Goal: Information Seeking & Learning: Learn about a topic

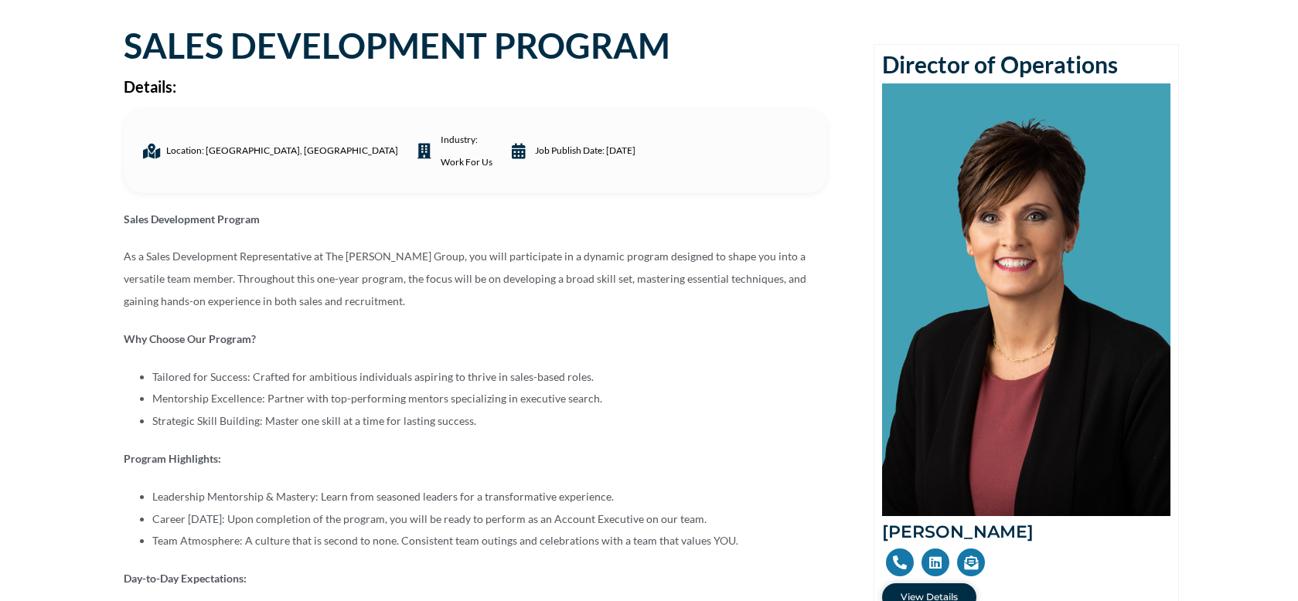
scroll to position [155, 0]
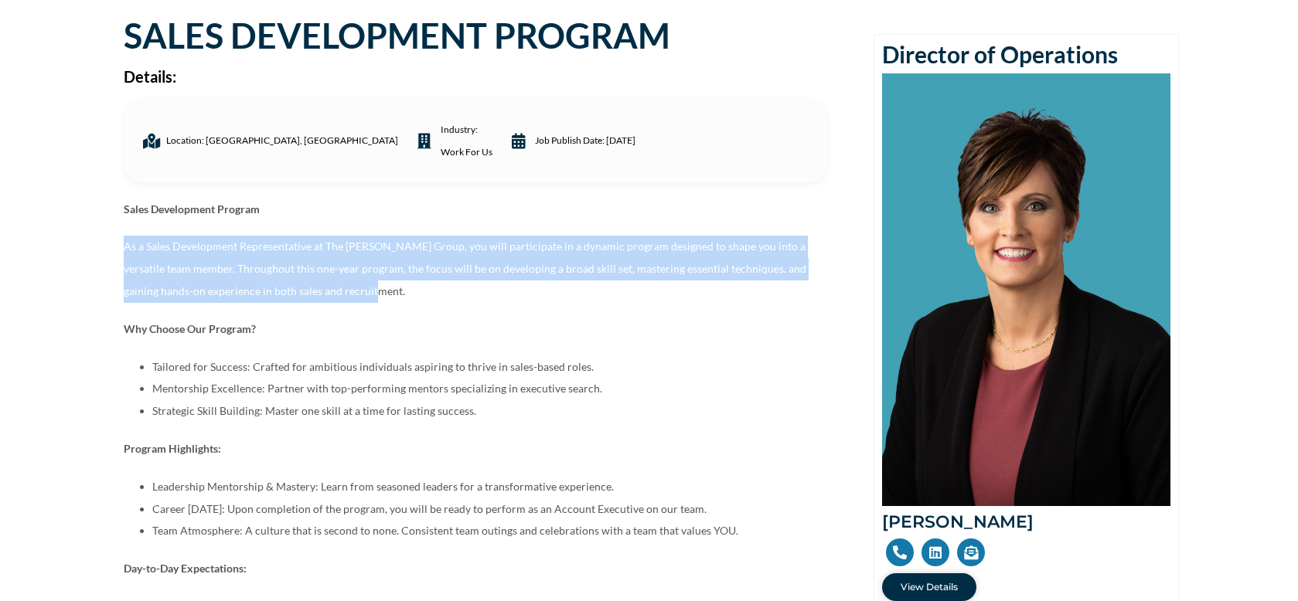
drag, startPoint x: 263, startPoint y: 282, endPoint x: 177, endPoint y: 248, distance: 92.3
click at [125, 242] on p "As a Sales Development Representative at The [PERSON_NAME] Group, you will part…" at bounding box center [475, 269] width 703 height 66
click at [383, 251] on p "As a Sales Development Representative at The [PERSON_NAME] Group, you will part…" at bounding box center [475, 269] width 703 height 66
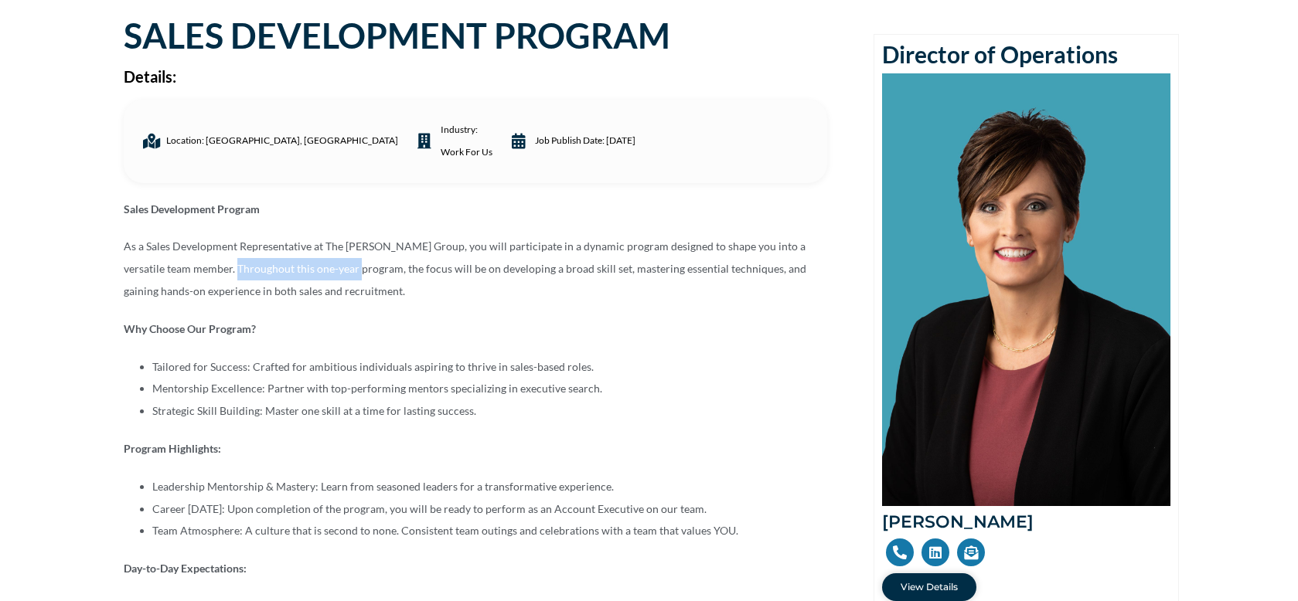
drag, startPoint x: 198, startPoint y: 277, endPoint x: 313, endPoint y: 277, distance: 115.2
click at [313, 277] on p "As a Sales Development Representative at The [PERSON_NAME] Group, you will part…" at bounding box center [475, 269] width 703 height 66
click at [408, 277] on p "As a Sales Development Representative at The [PERSON_NAME] Group, you will part…" at bounding box center [475, 269] width 703 height 66
click at [314, 300] on p "As a Sales Development Representative at The [PERSON_NAME] Group, you will part…" at bounding box center [475, 269] width 703 height 66
click at [383, 298] on p "As a Sales Development Representative at The [PERSON_NAME] Group, you will part…" at bounding box center [475, 269] width 703 height 66
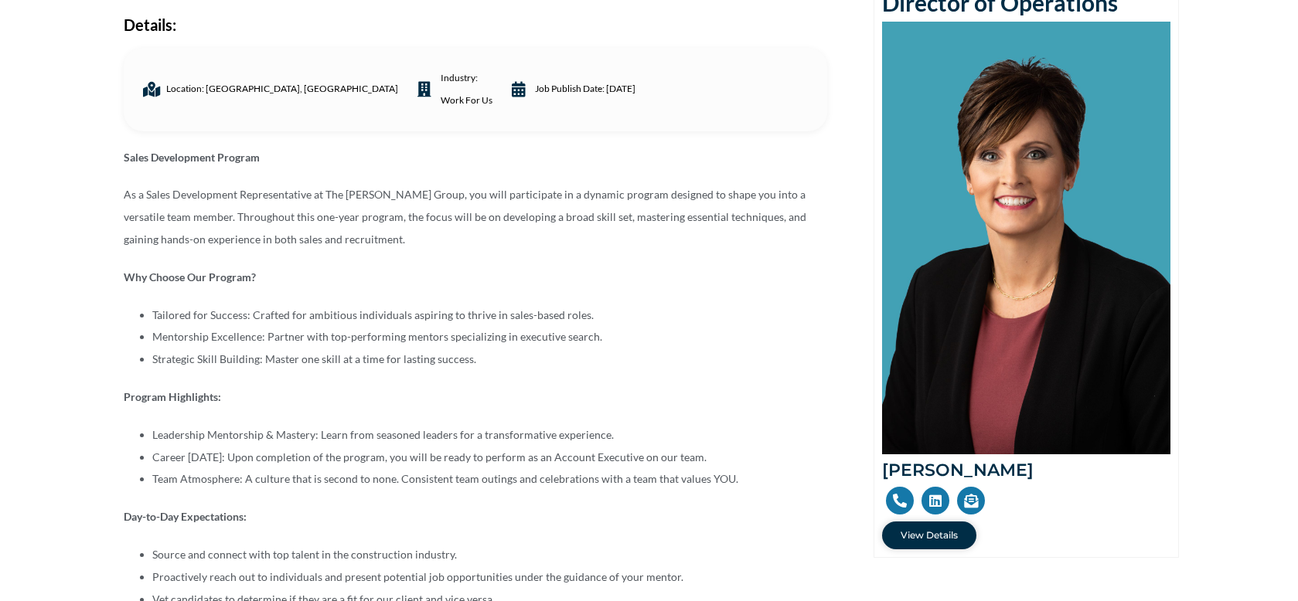
scroll to position [257, 0]
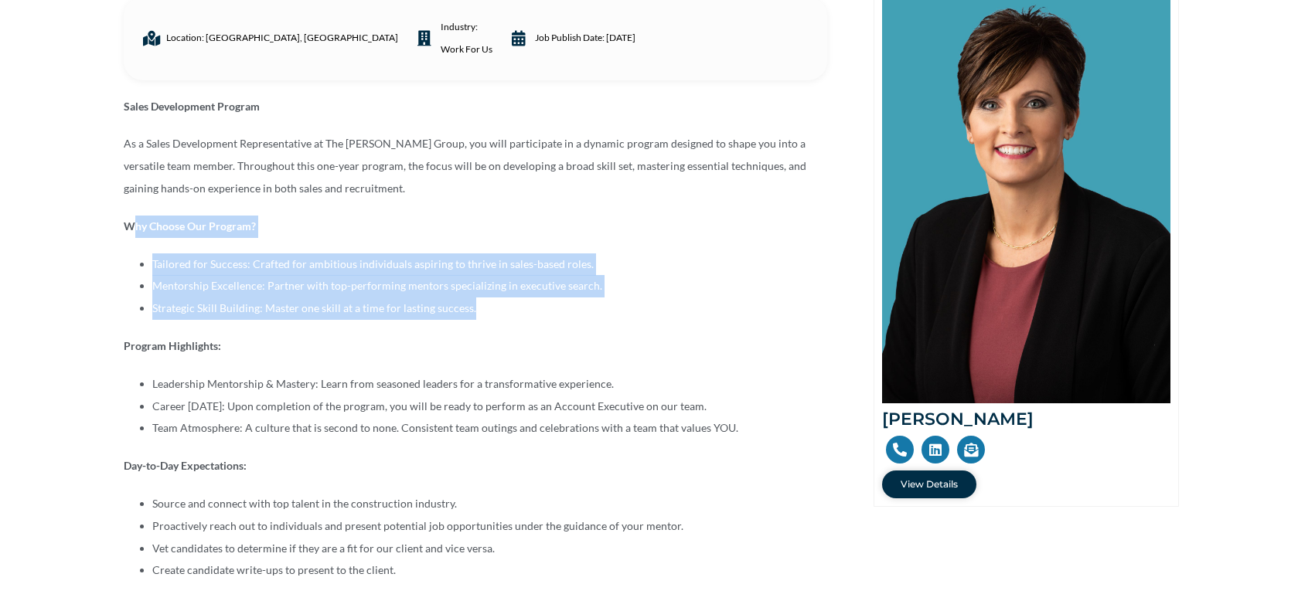
drag, startPoint x: 470, startPoint y: 316, endPoint x: 132, endPoint y: 216, distance: 352.2
click at [132, 216] on div "Sales Development Program As a Sales Development Representative at The [PERSON_…" at bounding box center [475, 339] width 703 height 487
click at [278, 315] on li "Strategic Skill Building: Master one skill at a time for lasting success." at bounding box center [489, 309] width 675 height 22
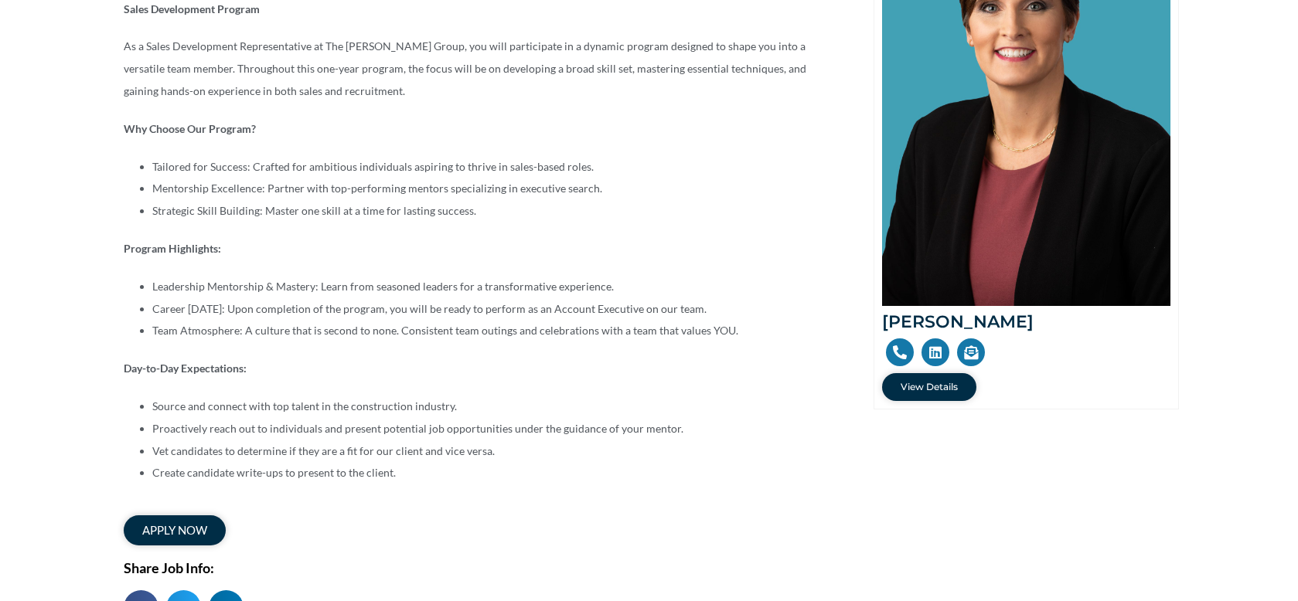
scroll to position [361, 0]
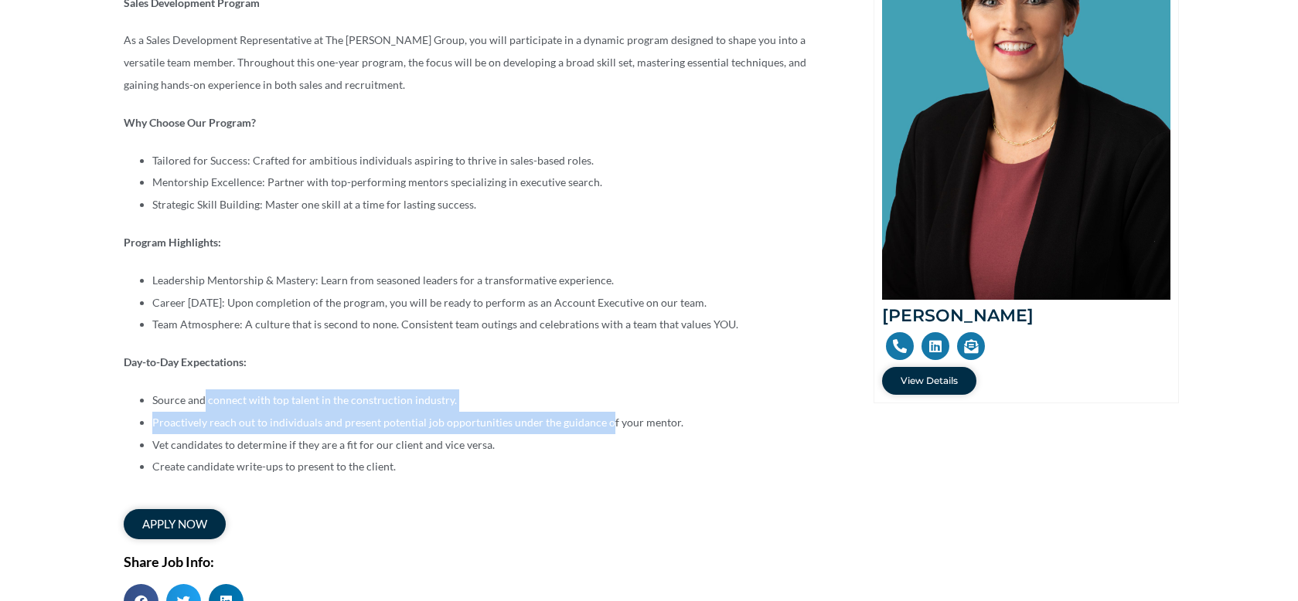
drag, startPoint x: 204, startPoint y: 406, endPoint x: 602, endPoint y: 413, distance: 398.1
click at [602, 413] on ul "Source and connect with top talent in the construction industry. Proactively re…" at bounding box center [475, 434] width 703 height 89
click at [386, 432] on li "Proactively reach out to individuals and present potential job opportunities un…" at bounding box center [489, 423] width 675 height 22
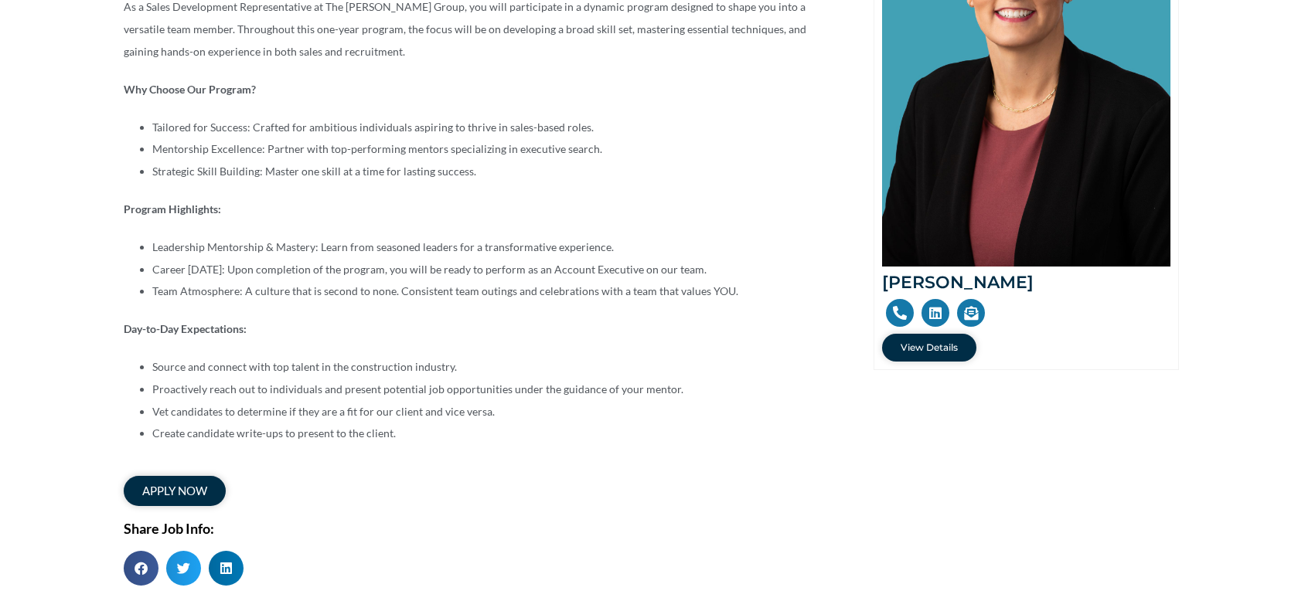
scroll to position [412, 0]
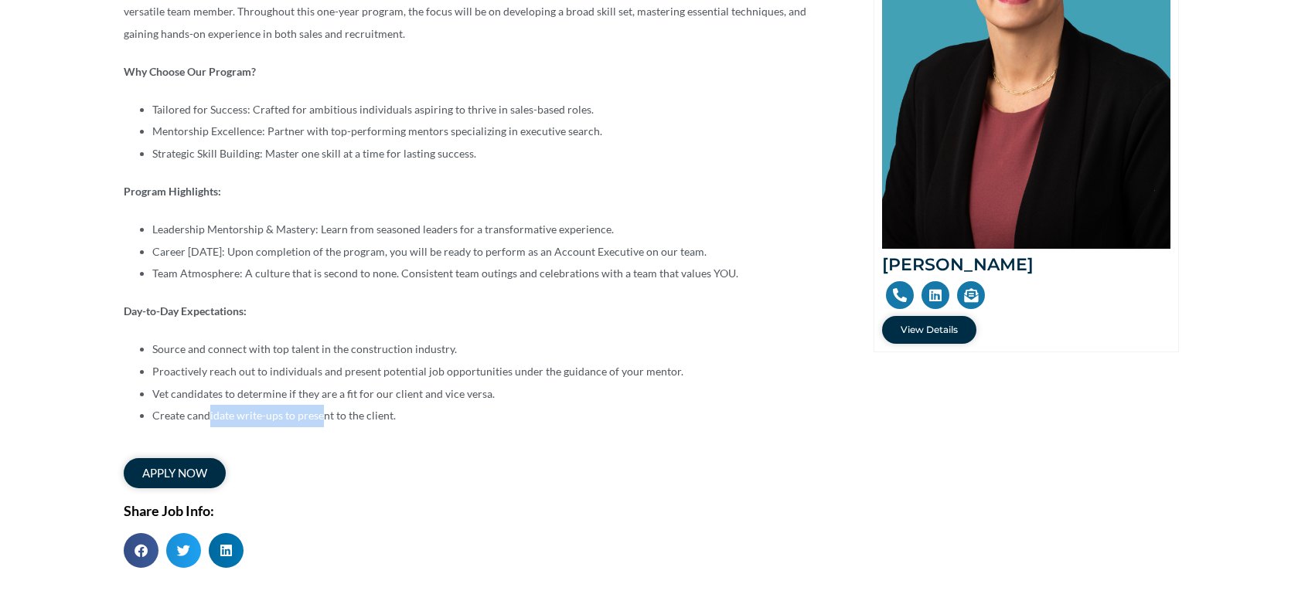
drag, startPoint x: 213, startPoint y: 411, endPoint x: 327, endPoint y: 415, distance: 114.5
click at [320, 415] on li "Create candidate write-ups to present to the client." at bounding box center [489, 416] width 675 height 22
drag, startPoint x: 367, startPoint y: 415, endPoint x: 418, endPoint y: 415, distance: 51.0
click at [371, 415] on li "Create candidate write-ups to present to the client." at bounding box center [489, 416] width 675 height 22
click at [418, 415] on li "Create candidate write-ups to present to the client." at bounding box center [489, 416] width 675 height 22
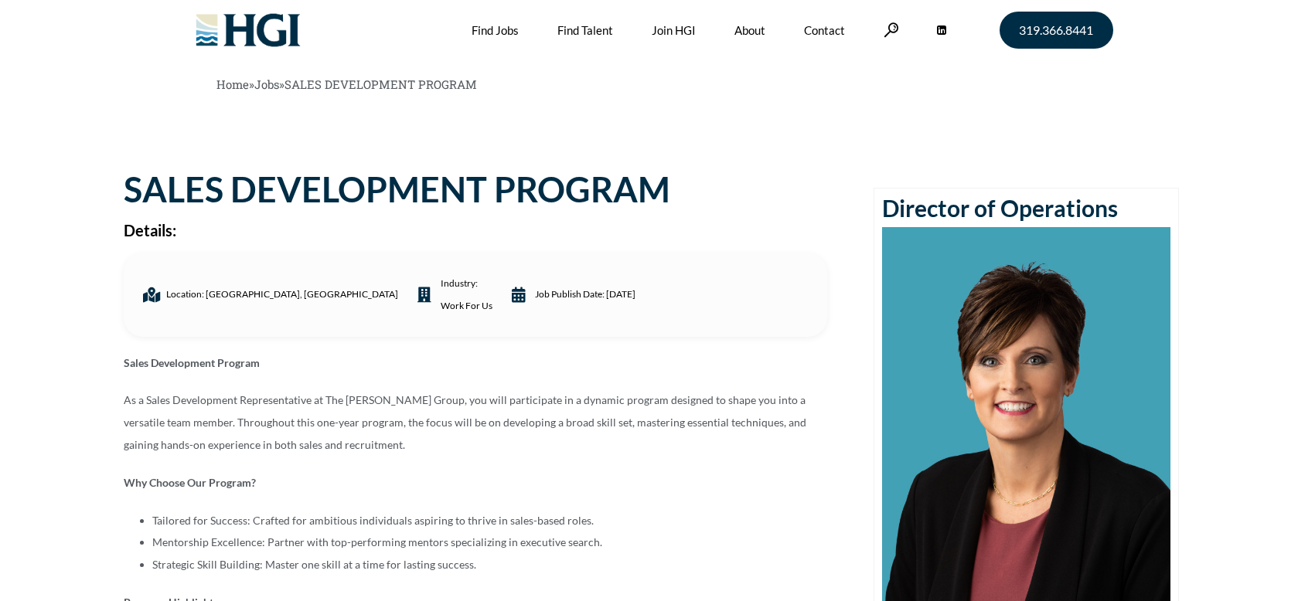
scroll to position [0, 0]
